Goal: Navigation & Orientation: Find specific page/section

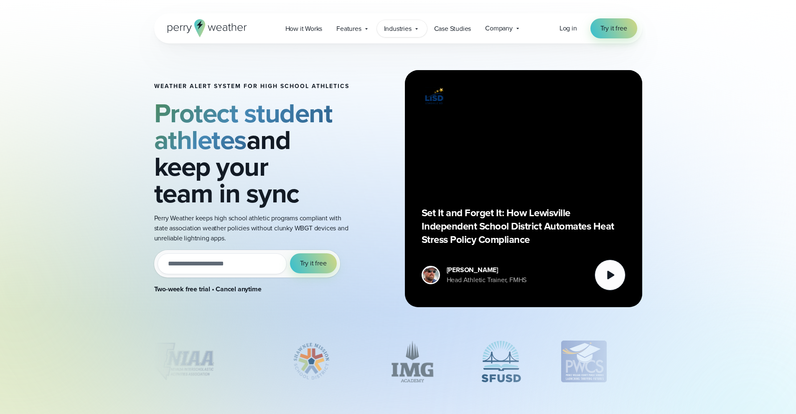
click at [400, 32] on span "Industries" at bounding box center [398, 29] width 28 height 10
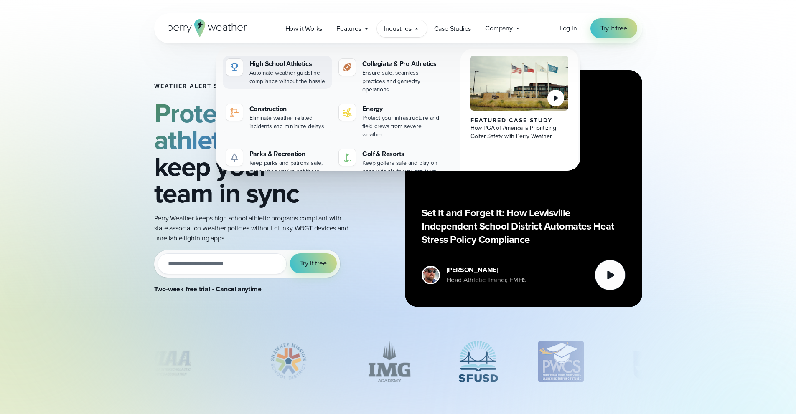
click at [276, 63] on div "High School Athletics" at bounding box center [289, 64] width 80 height 10
